Goal: Use online tool/utility: Utilize a website feature to perform a specific function

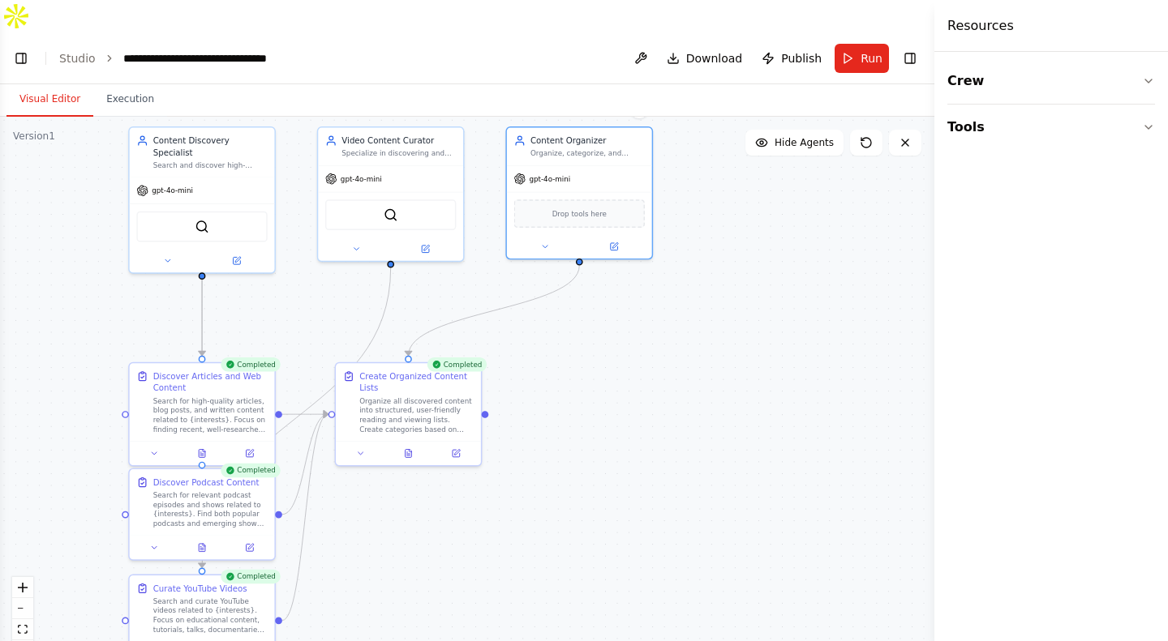
drag, startPoint x: 654, startPoint y: 311, endPoint x: 703, endPoint y: 350, distance: 62.4
click at [703, 350] on div ".deletable-edge-delete-btn { width: 20px; height: 20px; border: 0px solid #ffff…" at bounding box center [467, 395] width 934 height 557
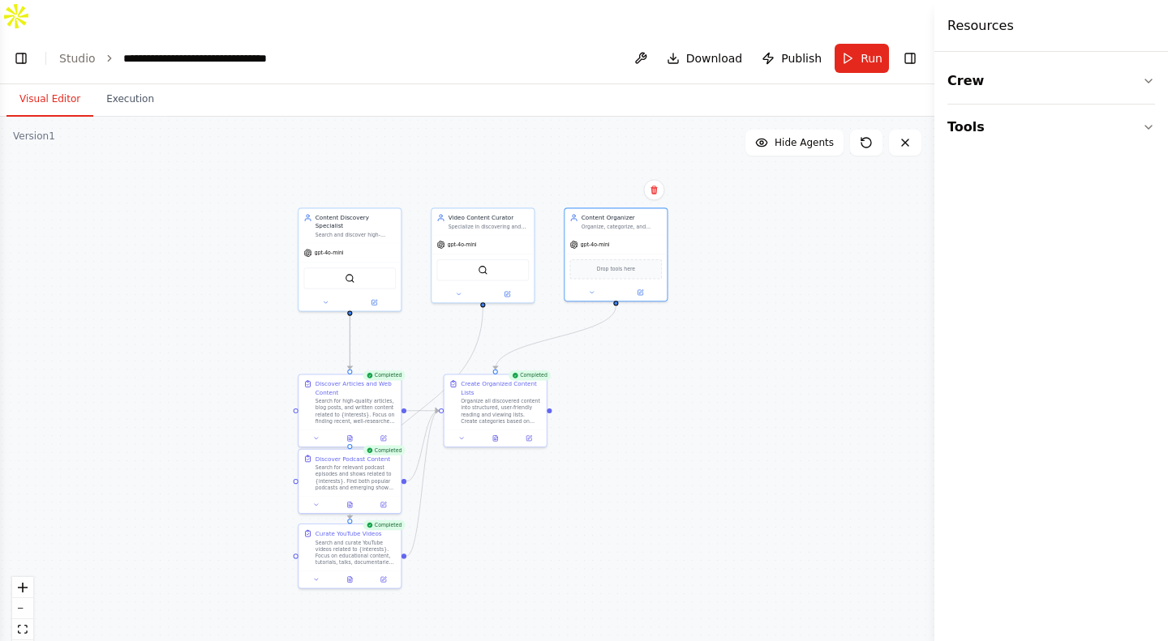
drag, startPoint x: 703, startPoint y: 350, endPoint x: 682, endPoint y: 341, distance: 22.6
click at [682, 341] on div ".deletable-edge-delete-btn { width: 20px; height: 20px; border: 0px solid #ffff…" at bounding box center [467, 395] width 934 height 557
click at [685, 44] on button "Download" at bounding box center [704, 58] width 89 height 29
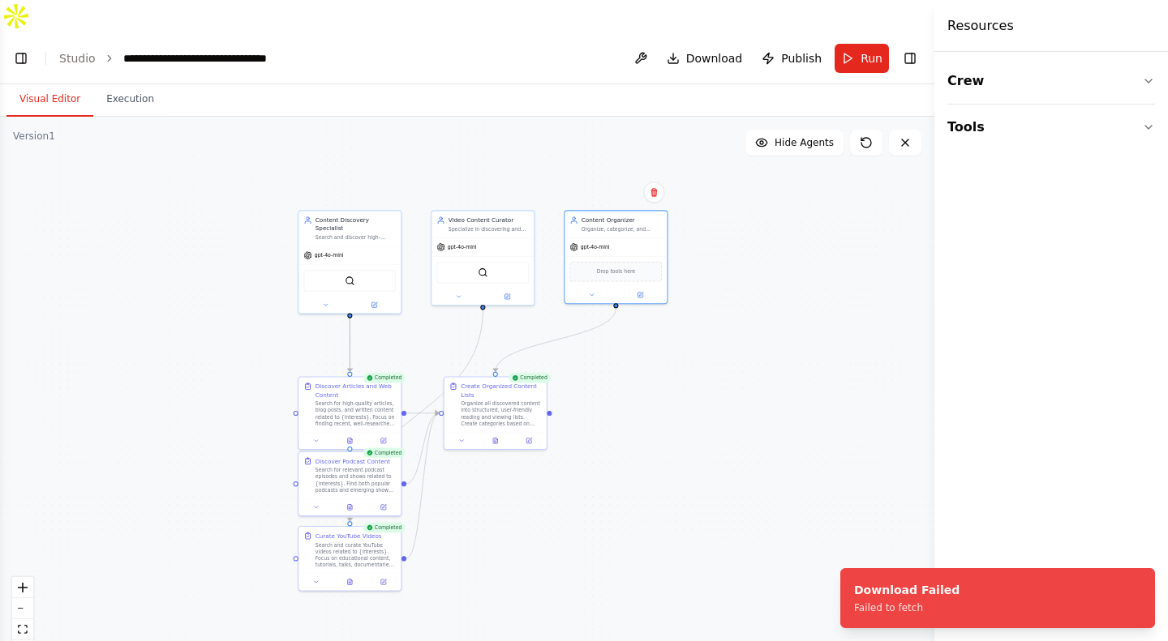
click at [1017, 122] on button "Tools" at bounding box center [1051, 127] width 208 height 45
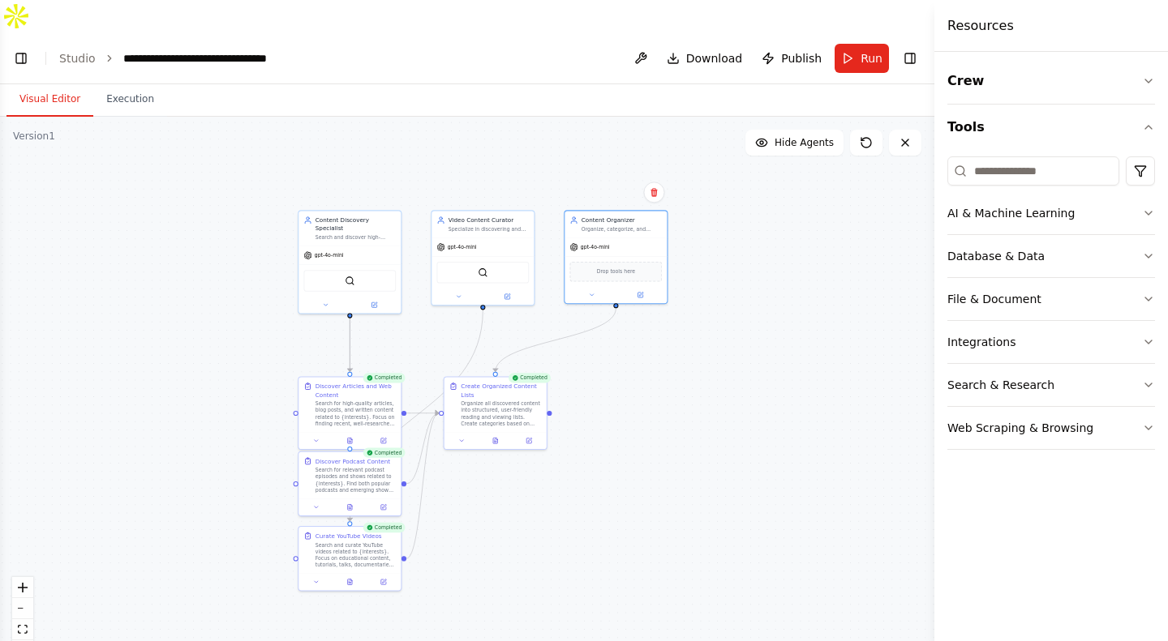
click at [1017, 122] on button "Tools" at bounding box center [1051, 127] width 208 height 45
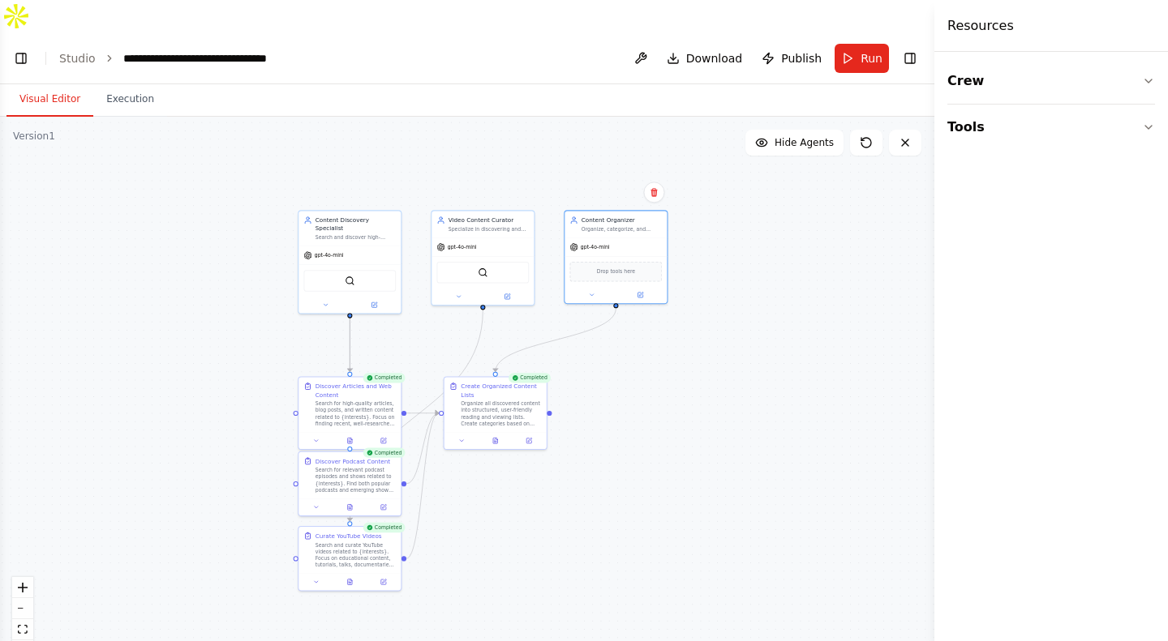
click at [649, 44] on button at bounding box center [641, 58] width 26 height 29
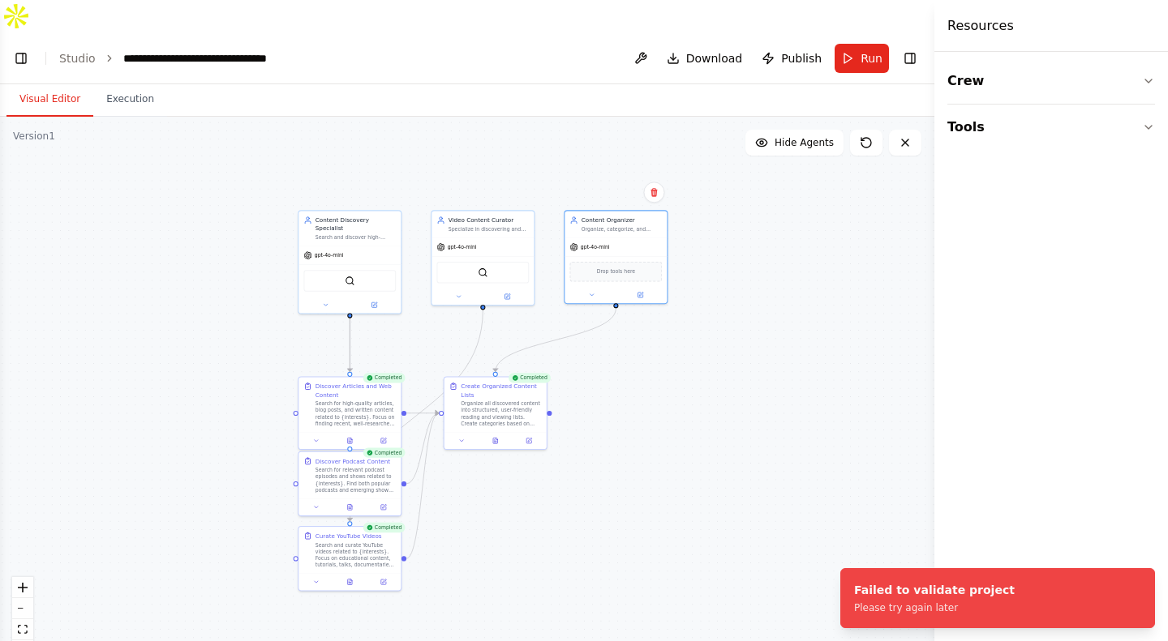
click at [144, 83] on button "Execution" at bounding box center [130, 100] width 74 height 34
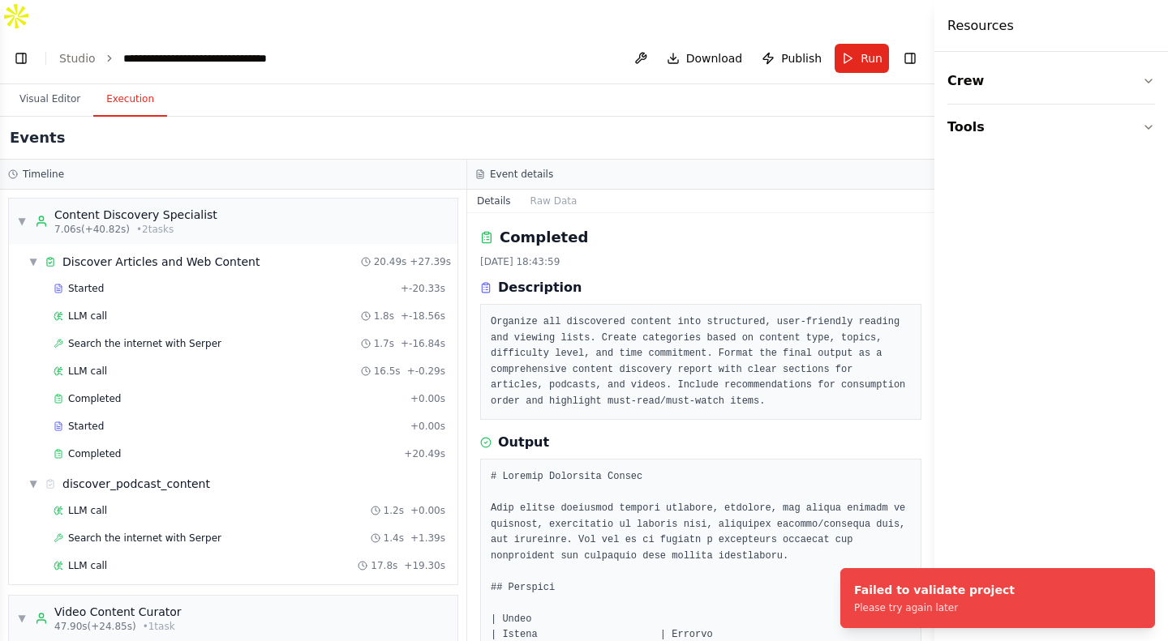
click at [69, 83] on button "Visual Editor" at bounding box center [49, 100] width 87 height 34
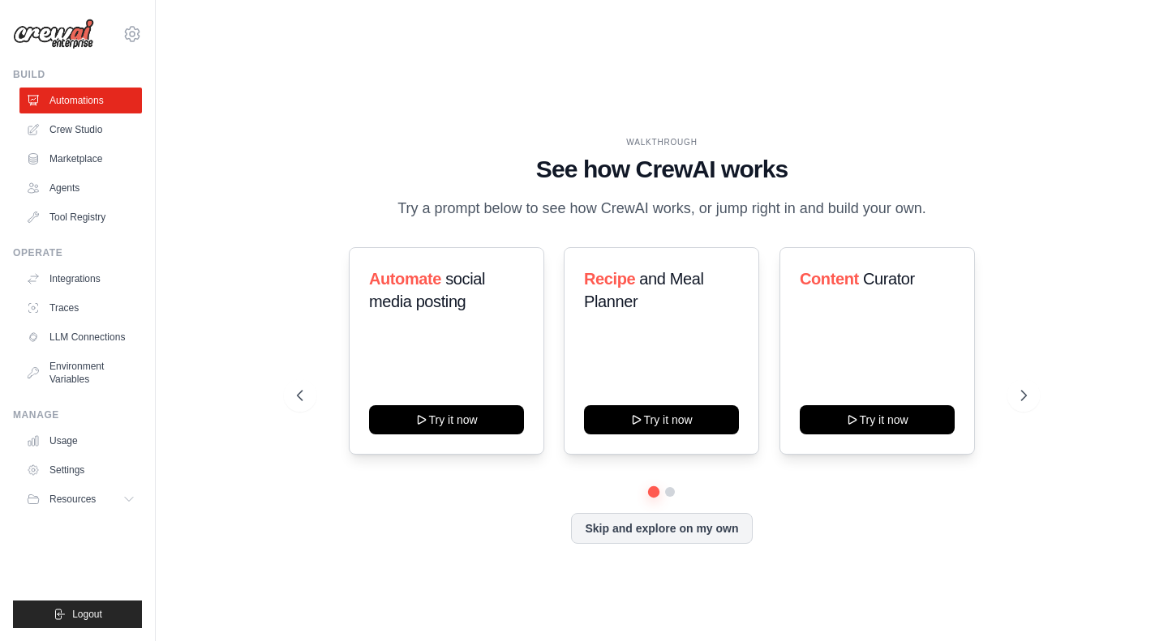
click at [64, 131] on link "Crew Studio" at bounding box center [80, 130] width 122 height 26
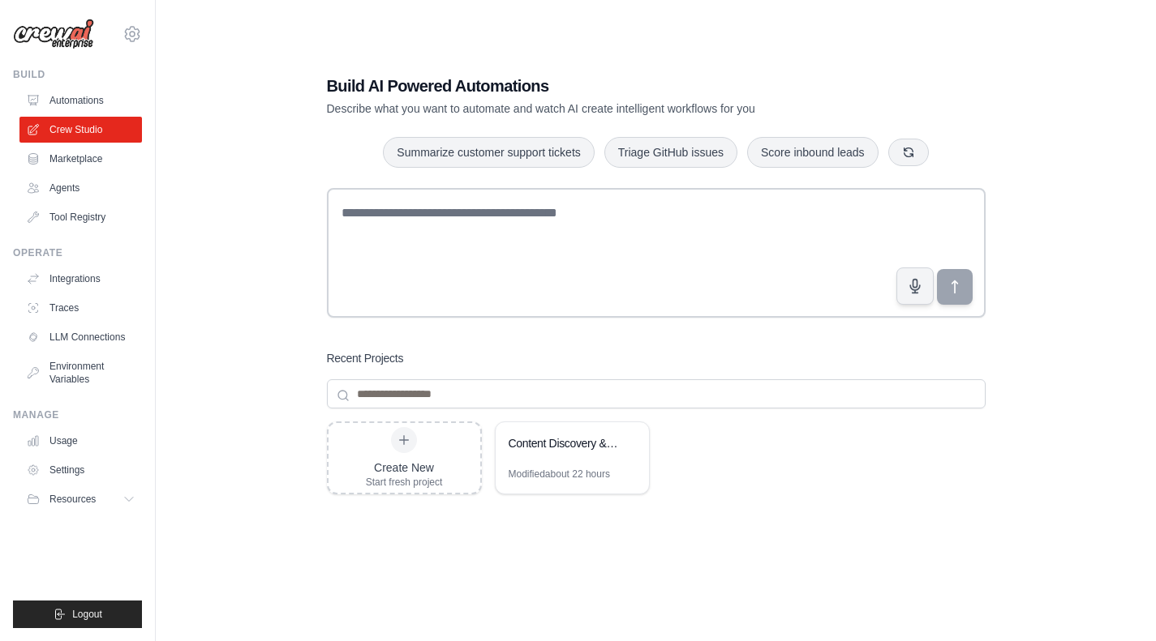
click at [575, 423] on div "Content Discovery & Curation System" at bounding box center [571, 445] width 153 height 45
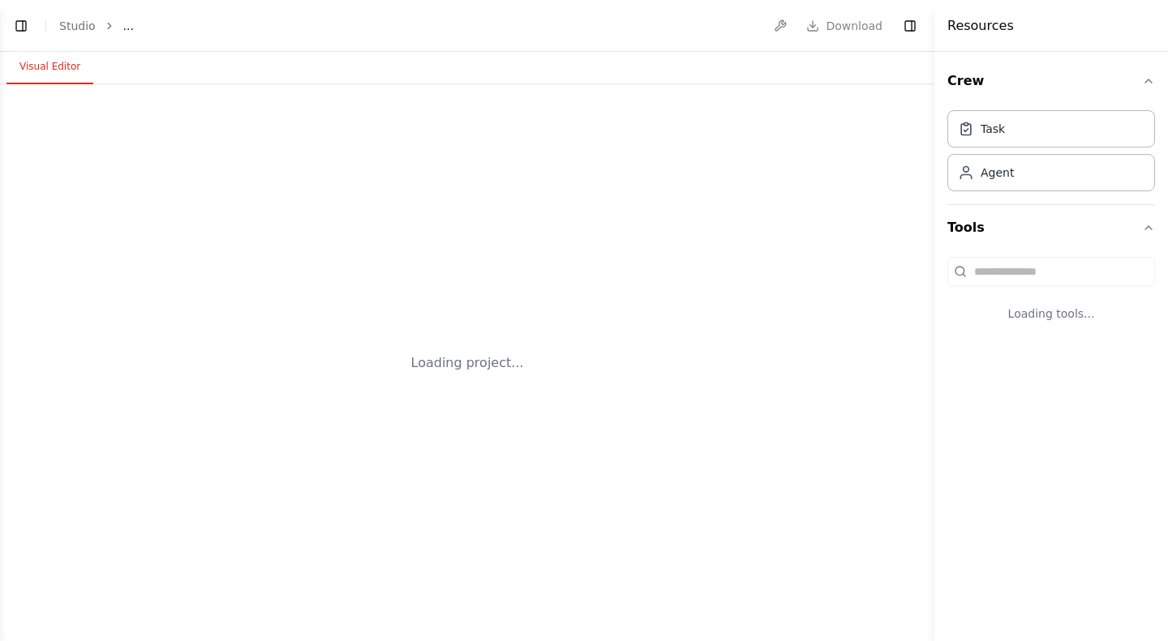
select select "****"
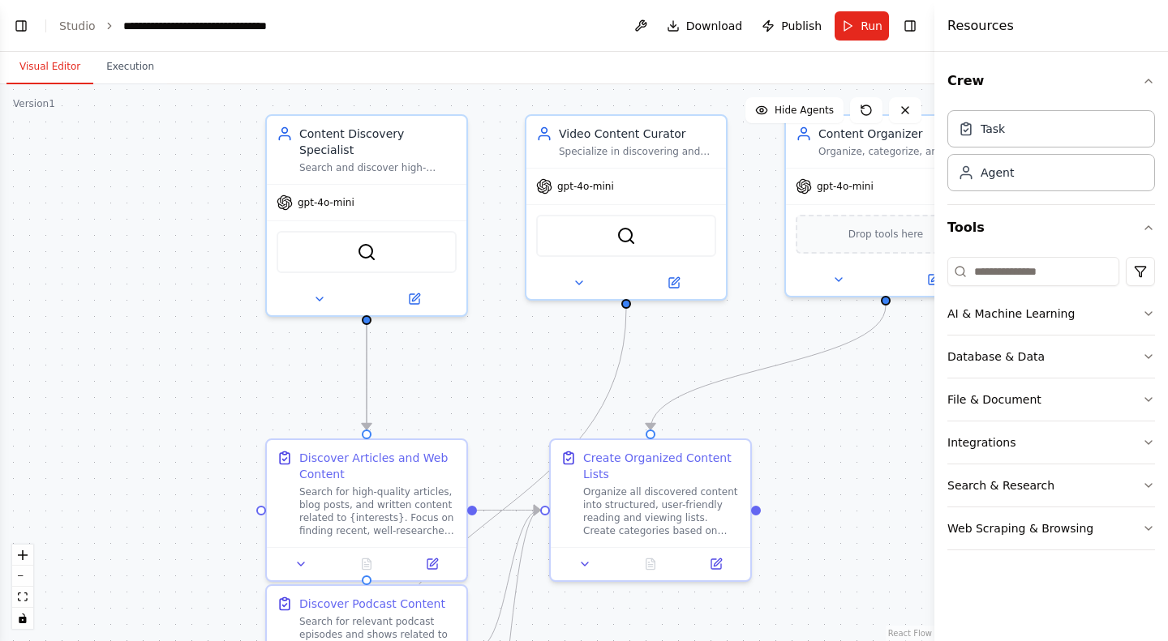
scroll to position [1226, 0]
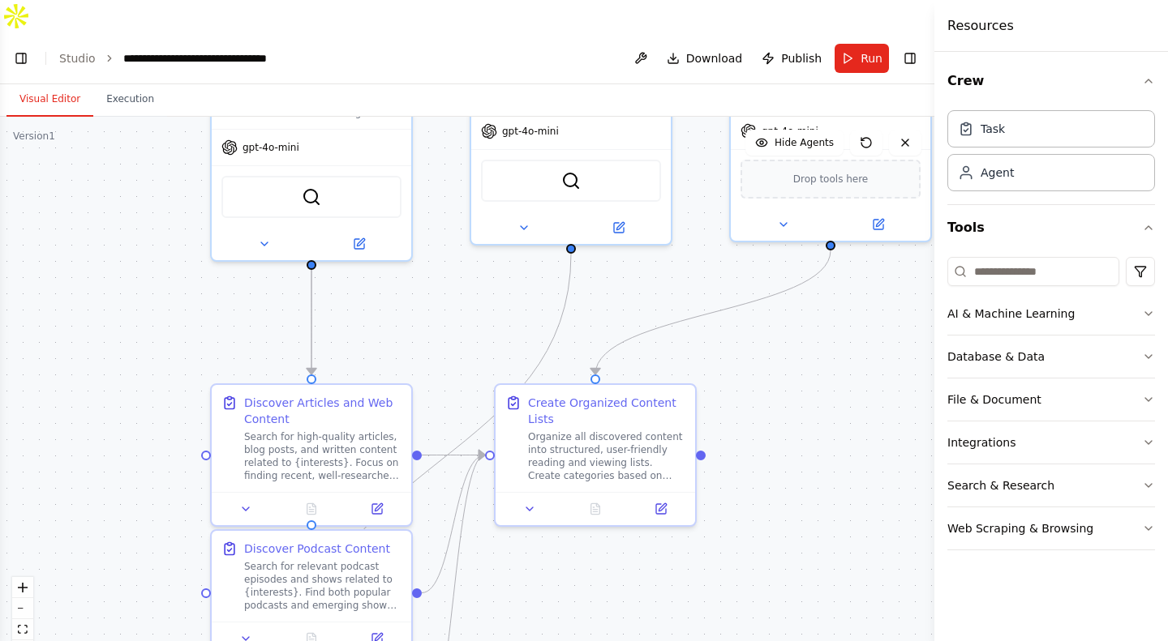
drag, startPoint x: 658, startPoint y: 451, endPoint x: 785, endPoint y: 311, distance: 189.5
click at [785, 311] on div ".deletable-edge-delete-btn { width: 20px; height: 20px; border: 0px solid #ffff…" at bounding box center [467, 395] width 934 height 557
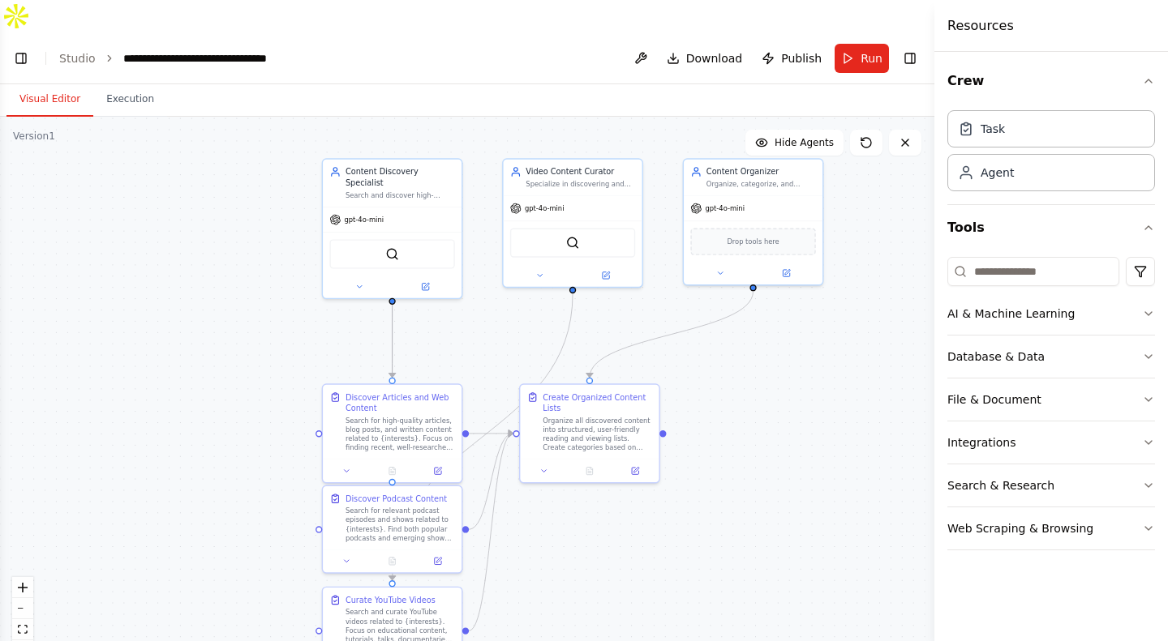
drag, startPoint x: 785, startPoint y: 311, endPoint x: 723, endPoint y: 323, distance: 63.6
click at [723, 323] on div ".deletable-edge-delete-btn { width: 20px; height: 20px; border: 0px solid #ffff…" at bounding box center [467, 395] width 934 height 557
